Goal: Task Accomplishment & Management: Manage account settings

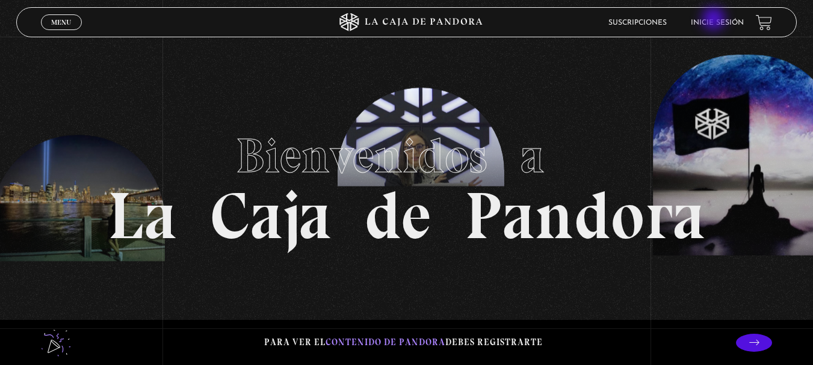
click at [715, 20] on link "Inicie sesión" at bounding box center [717, 22] width 53 height 7
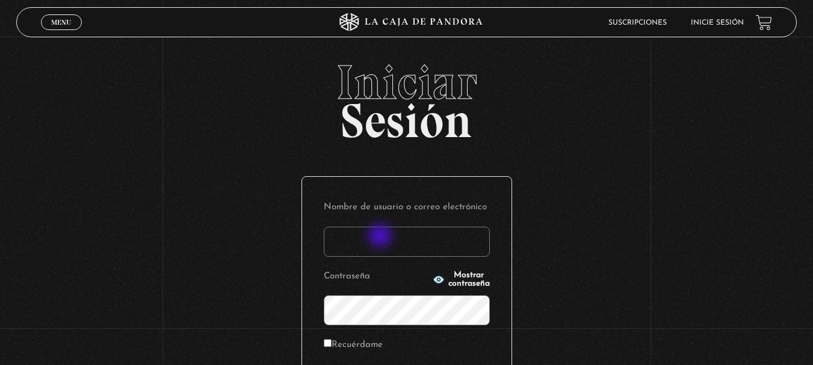
click at [382, 237] on input "Nombre de usuario o correo electrónico" at bounding box center [407, 242] width 166 height 30
type input "[EMAIL_ADDRESS][DOMAIN_NAME]"
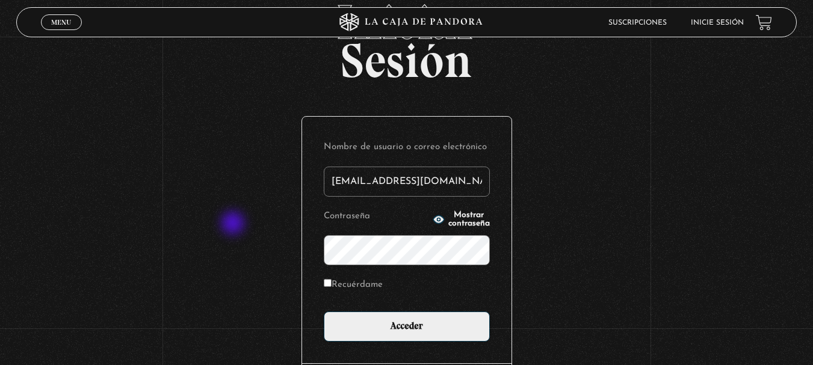
click at [221, 223] on div "Iniciar Sesión Nombre de usuario o correo electrónico [EMAIL_ADDRESS][DOMAIN_NA…" at bounding box center [406, 228] width 813 height 461
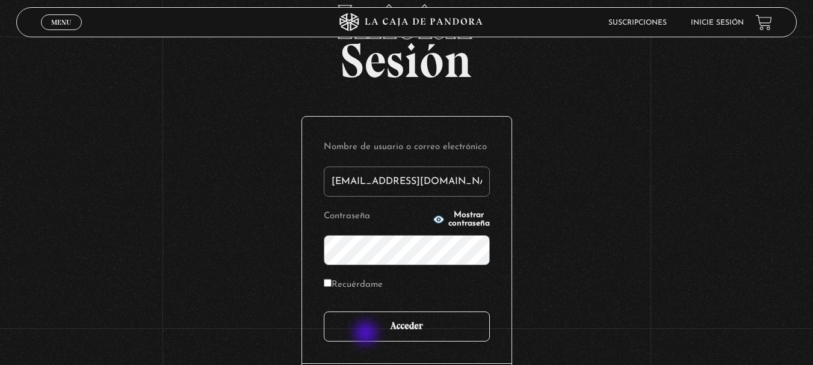
click at [370, 331] on input "Acceder" at bounding box center [407, 327] width 166 height 30
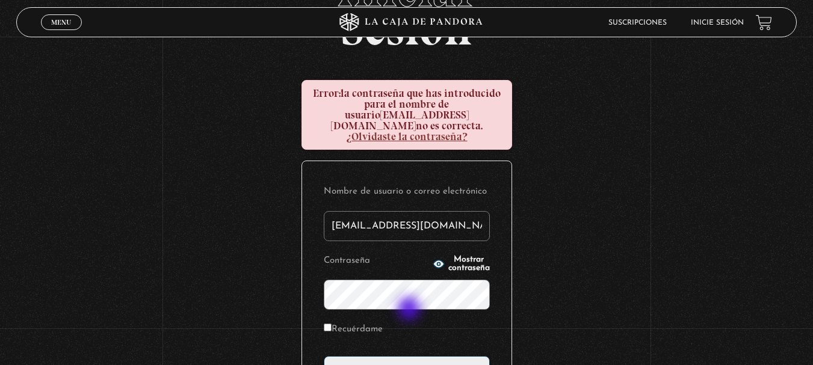
scroll to position [120, 0]
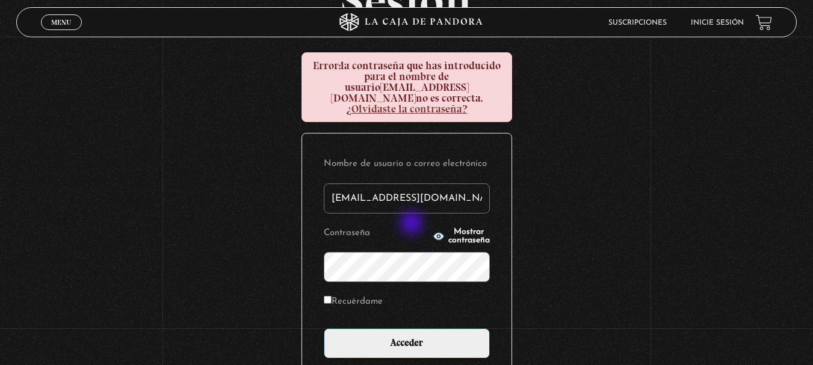
click at [433, 232] on icon "button" at bounding box center [438, 236] width 11 height 8
click at [324, 329] on input "Acceder" at bounding box center [407, 344] width 166 height 30
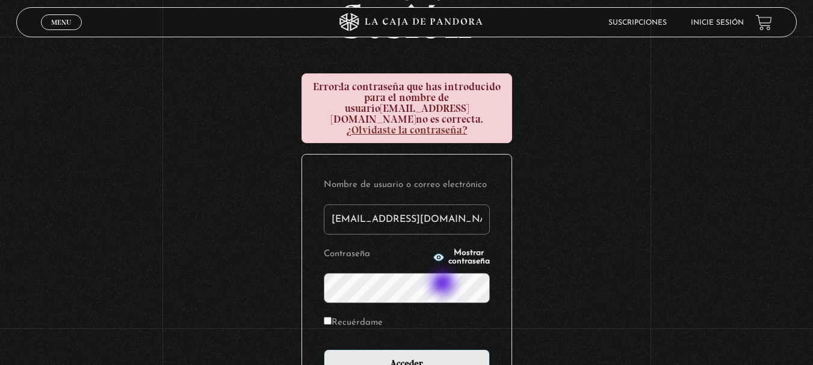
scroll to position [181, 0]
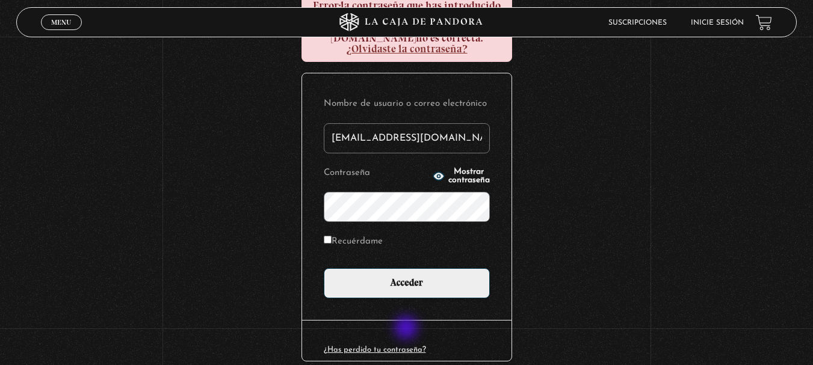
click at [407, 329] on div "¿Has perdido tu contraseña?" at bounding box center [406, 340] width 209 height 41
click at [414, 346] on link "¿Has perdido tu contraseña?" at bounding box center [375, 350] width 102 height 8
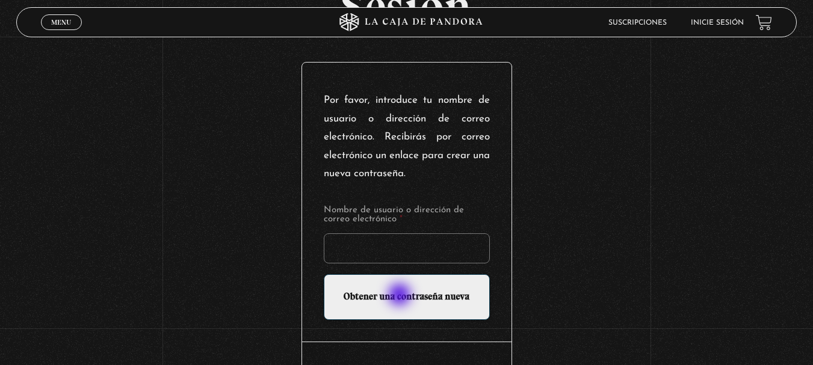
scroll to position [120, 0]
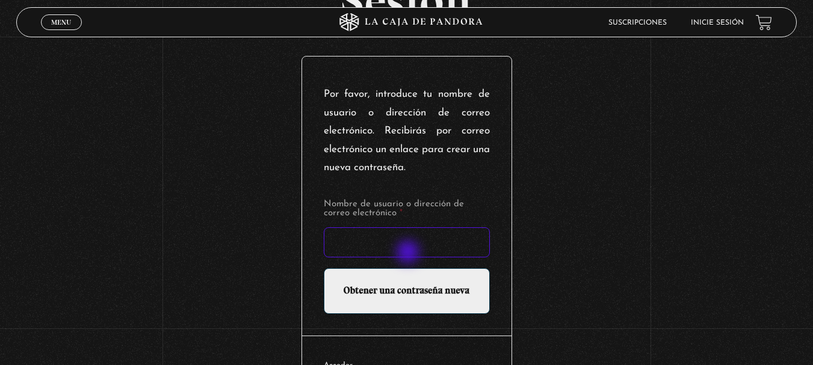
click at [409, 253] on input "Nombre de usuario o dirección de correo electrónico *" at bounding box center [407, 242] width 166 height 30
type input "mbadillanf@outlook.com"
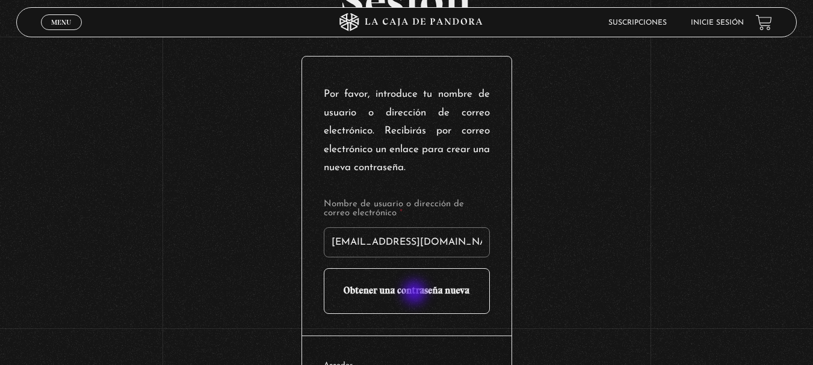
click at [416, 294] on input "Obtener una contraseña nueva" at bounding box center [407, 291] width 166 height 46
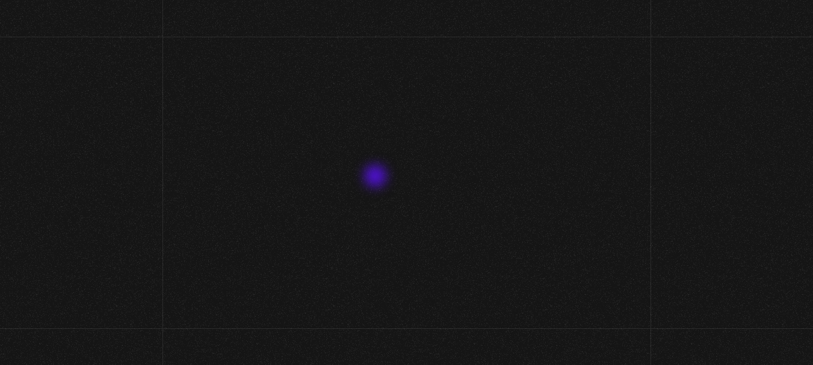
click at [377, 178] on div "Comprueba tu correo electrónico para obtener un enlace para restablecer tu cont…" at bounding box center [406, 197] width 211 height 48
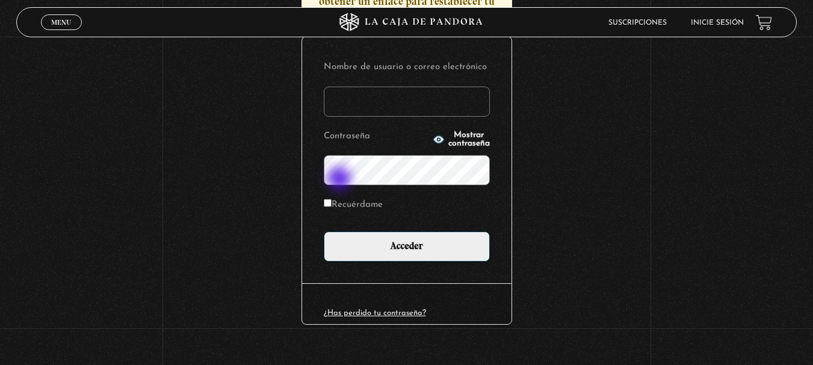
scroll to position [215, 0]
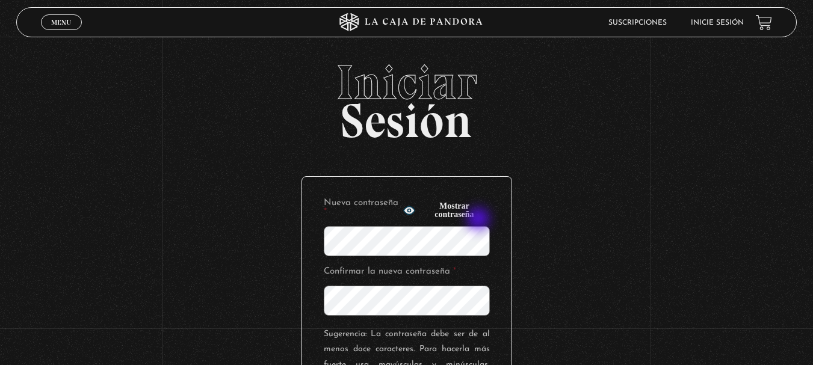
click at [480, 220] on div "Nueva contraseña * Mostrar contraseña" at bounding box center [407, 211] width 166 height 24
click at [460, 211] on span "Mostrar contraseña" at bounding box center [454, 210] width 70 height 17
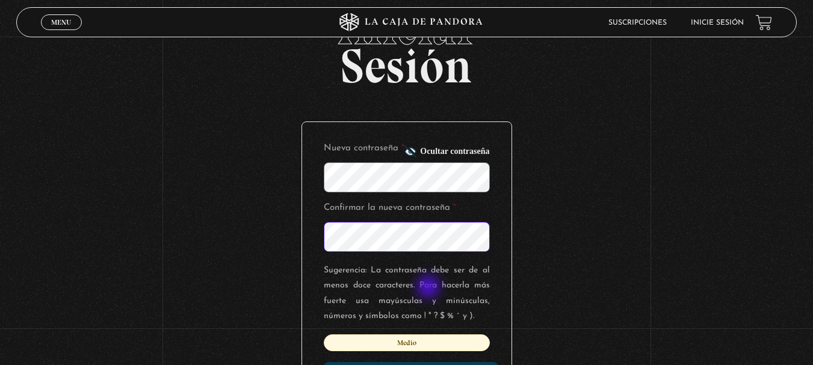
scroll to position [120, 0]
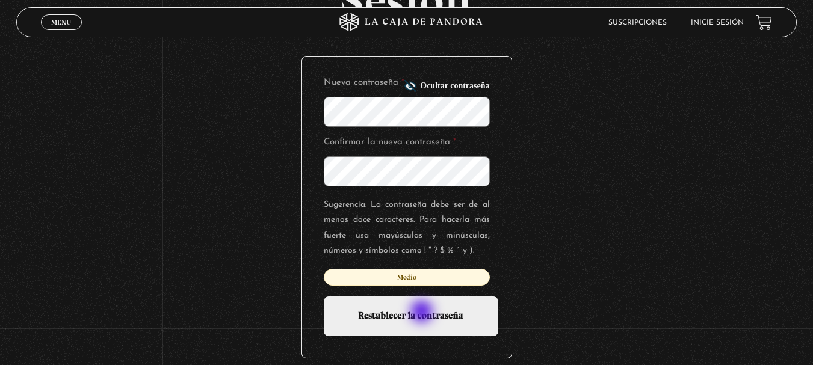
click at [423, 313] on input "Restablecer la contraseña" at bounding box center [411, 317] width 175 height 40
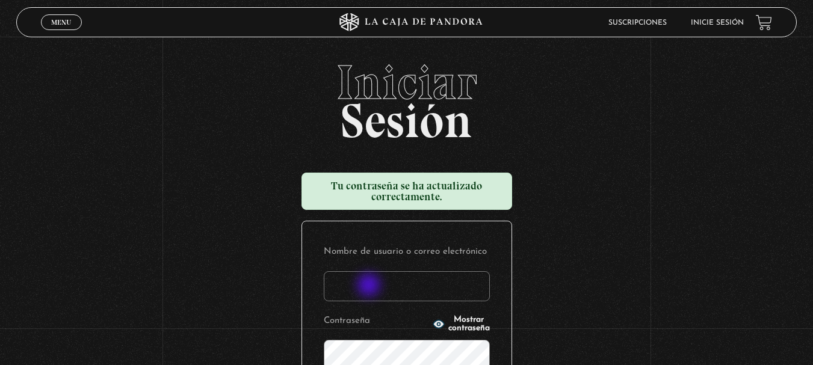
click at [370, 286] on input "Nombre de usuario o correo electrónico" at bounding box center [407, 286] width 166 height 30
type input "mbadillanf@outlook.com"
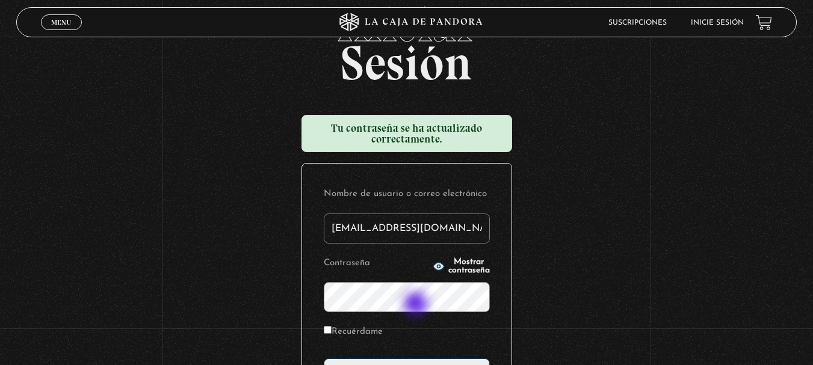
scroll to position [120, 0]
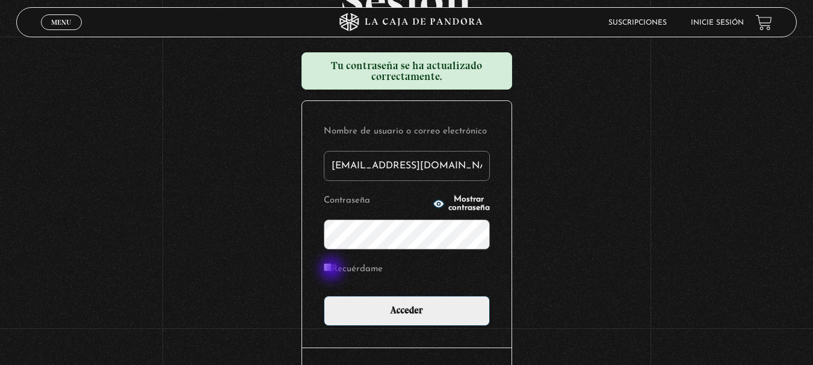
click at [332, 270] on input "Recuérdame" at bounding box center [328, 268] width 8 height 8
checkbox input "true"
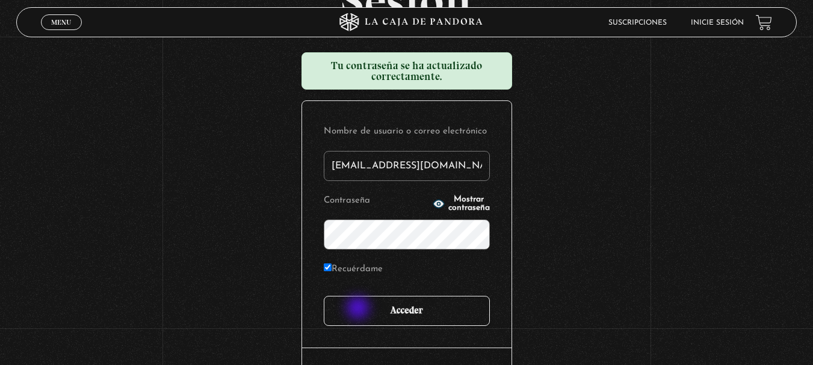
click at [359, 309] on input "Acceder" at bounding box center [407, 311] width 166 height 30
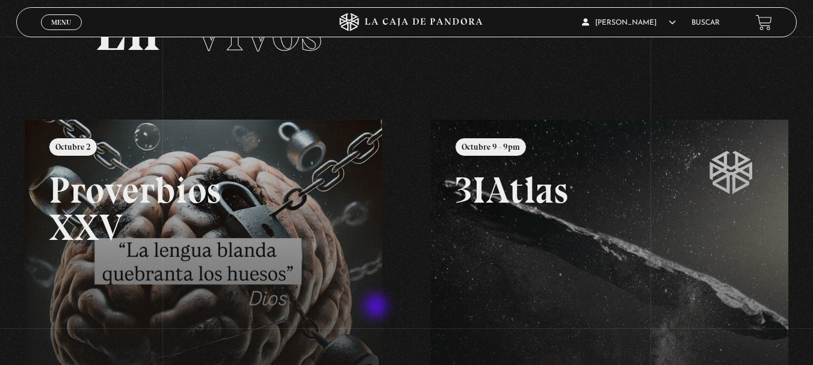
scroll to position [120, 0]
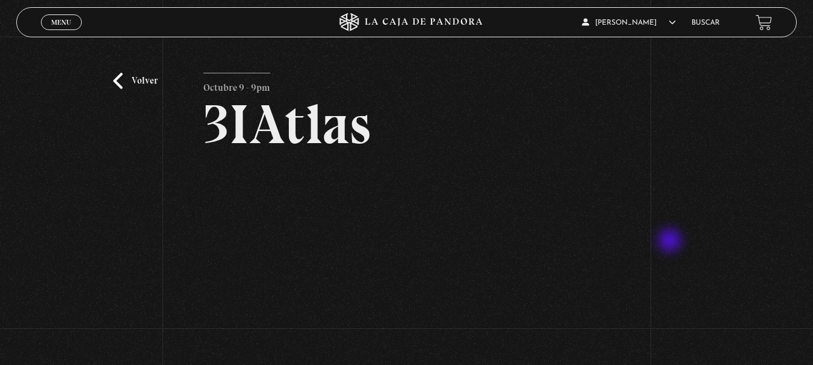
click at [672, 242] on div "Volver Octubre 9 - 9pm 3IAtlas" at bounding box center [406, 230] width 813 height 386
click at [102, 240] on div "Volver Octubre 9 - 9pm 3IAtlas" at bounding box center [406, 230] width 813 height 386
drag, startPoint x: 705, startPoint y: 246, endPoint x: 705, endPoint y: 253, distance: 7.2
click at [705, 250] on div "Volver Octubre 9 - 9pm 3IAtlas" at bounding box center [406, 230] width 813 height 386
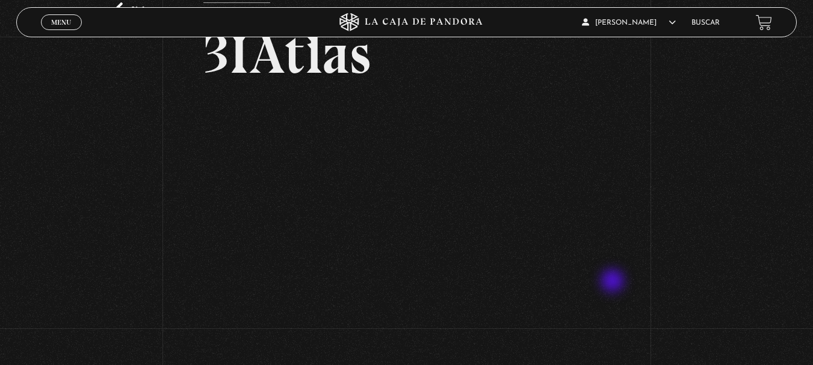
scroll to position [120, 0]
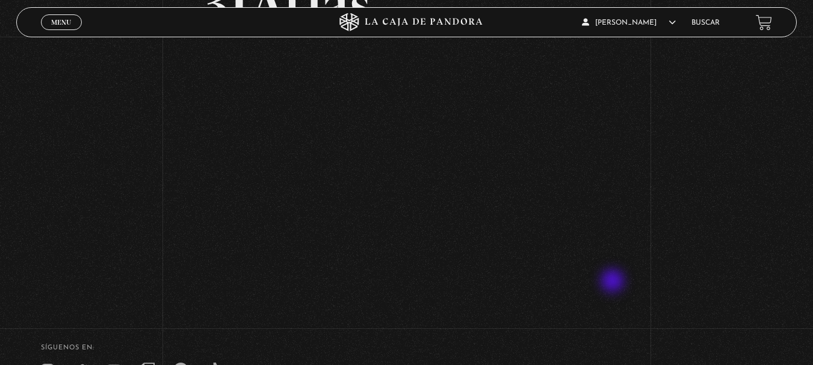
click at [345, 293] on div "Volver Octubre 9 - 9pm 3IAtlas" at bounding box center [406, 127] width 406 height 350
